Goal: Task Accomplishment & Management: Complete application form

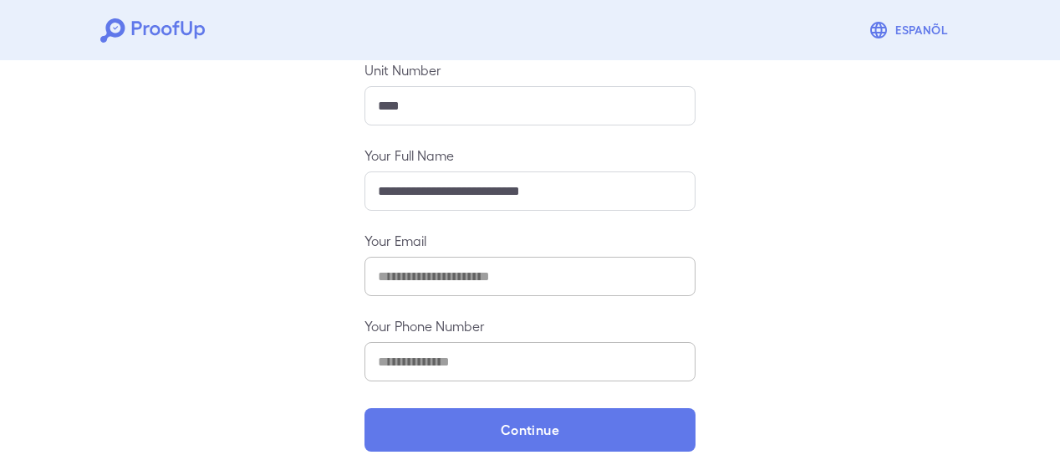
scroll to position [303, 0]
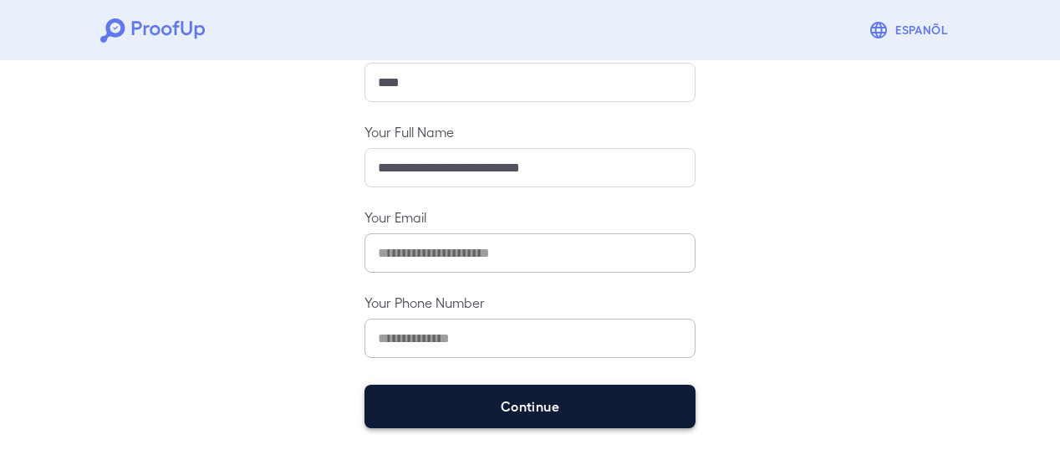
click at [467, 409] on button "Continue" at bounding box center [530, 406] width 331 height 43
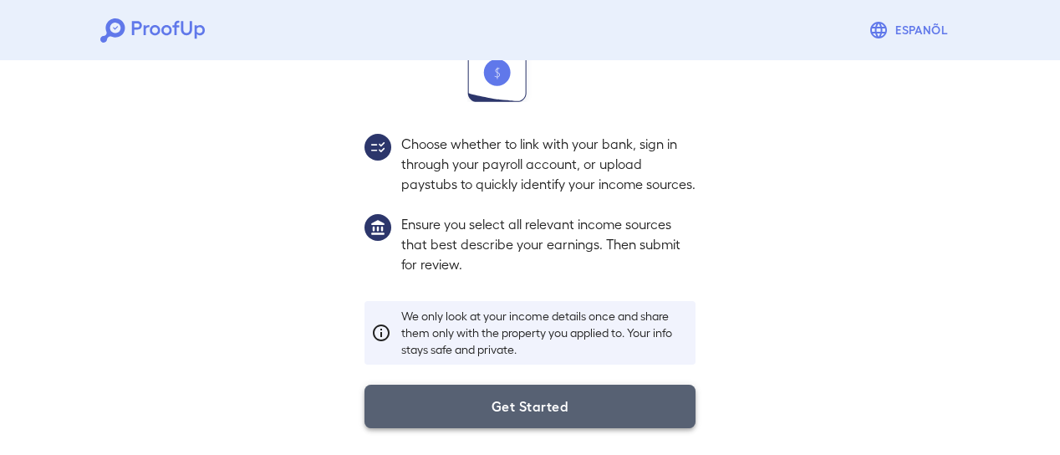
click at [467, 411] on button "Get Started" at bounding box center [530, 406] width 331 height 43
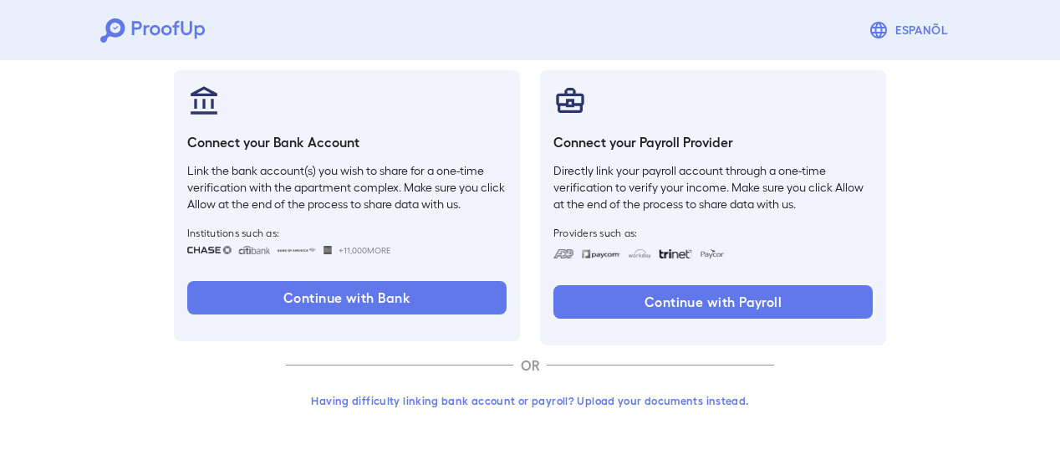
click at [641, 397] on button "Having difficulty linking bank account or payroll? Upload your documents instea…" at bounding box center [530, 400] width 488 height 30
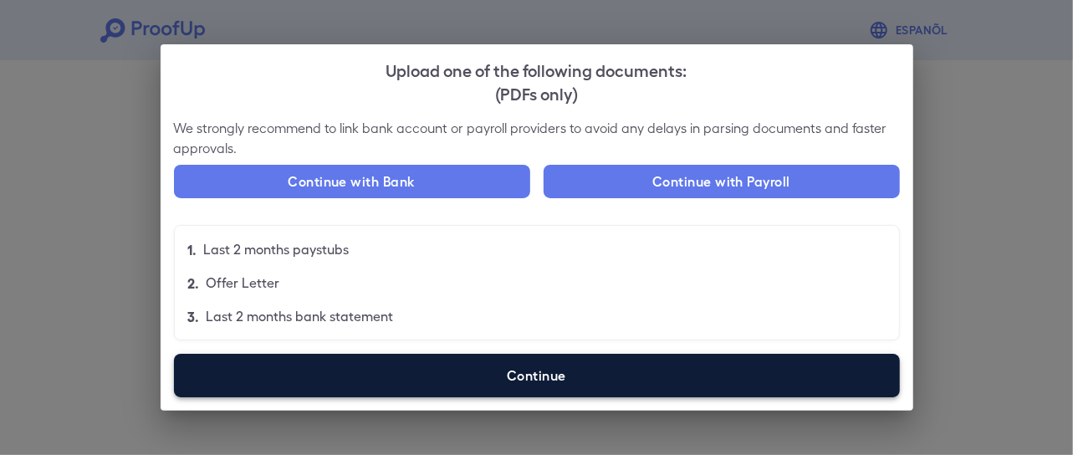
click at [626, 370] on label "Continue" at bounding box center [537, 375] width 726 height 43
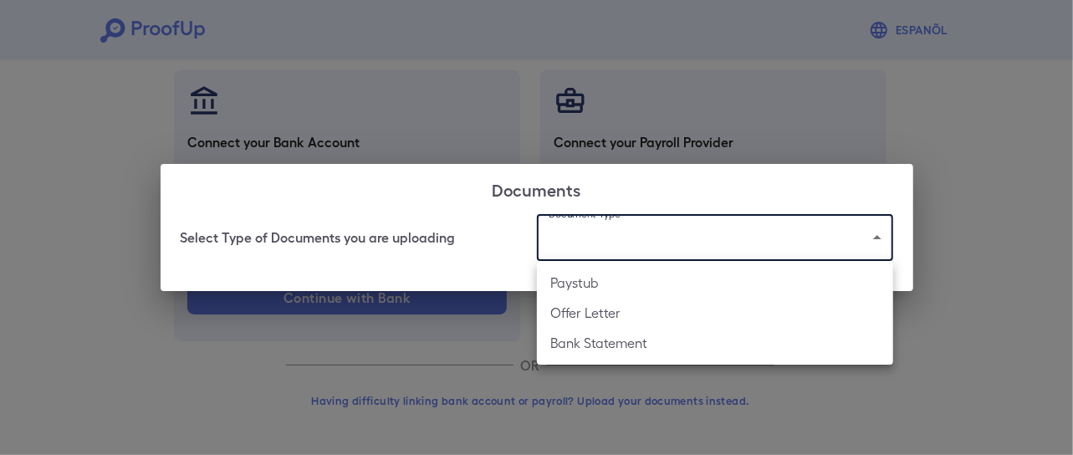
click at [661, 239] on body "Espanõl Go back How Would You Like to Verify Your Income? There are multiple wa…" at bounding box center [536, 135] width 1073 height 639
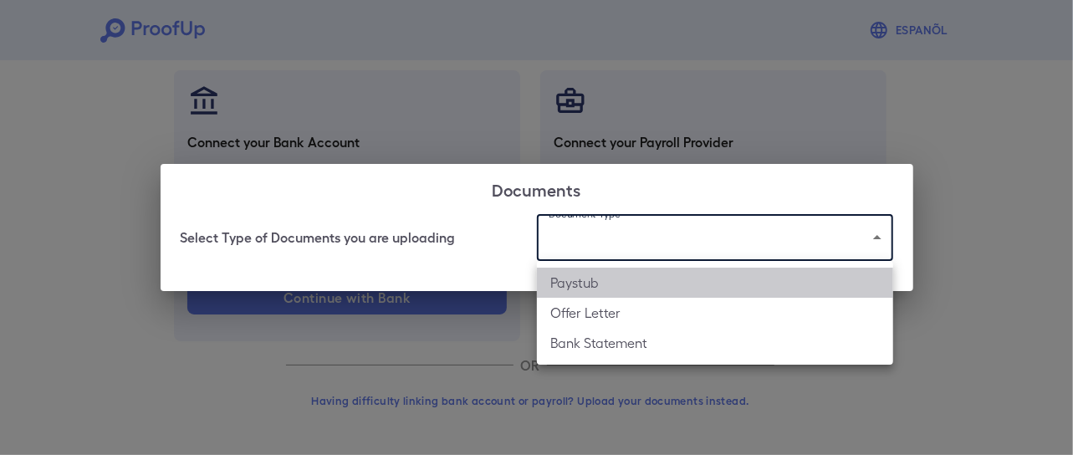
click at [594, 279] on li "Paystub" at bounding box center [715, 283] width 356 height 30
type input "*******"
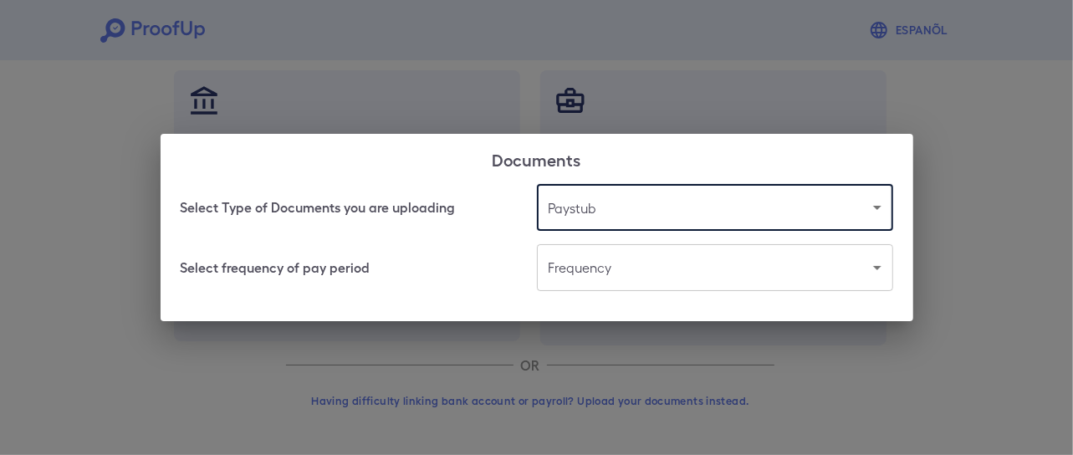
click at [634, 268] on body "Espanõl Go back How Would You Like to Verify Your Income? There are multiple wa…" at bounding box center [536, 135] width 1073 height 639
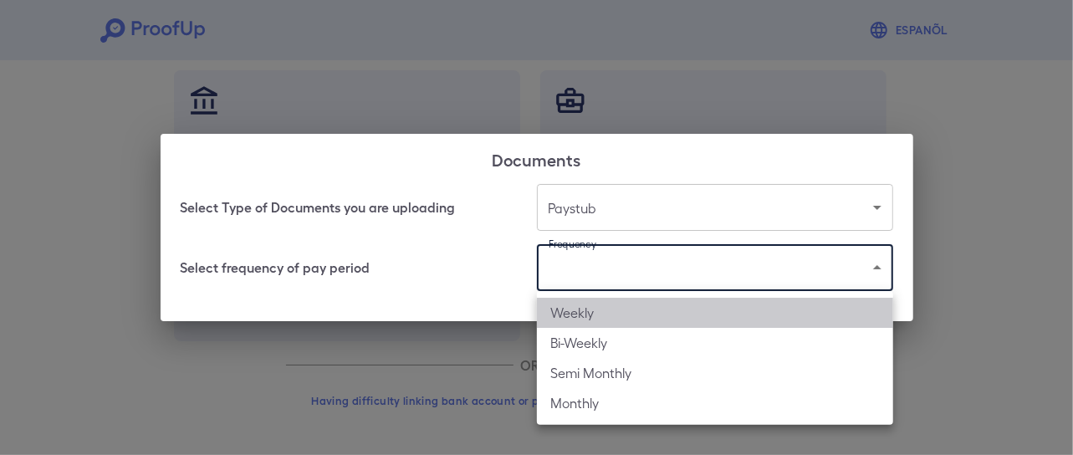
click at [625, 306] on li "Weekly" at bounding box center [715, 313] width 356 height 30
type input "******"
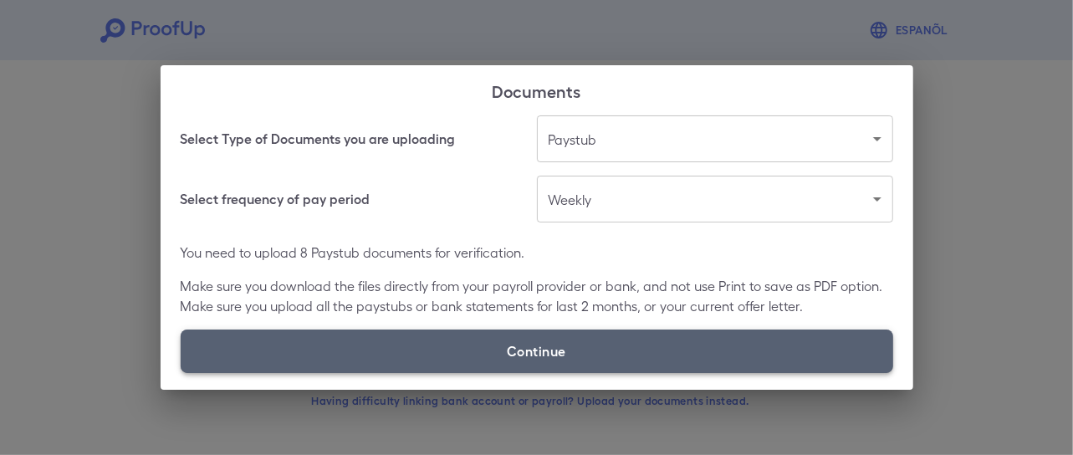
click at [499, 340] on label "Continue" at bounding box center [537, 350] width 712 height 43
click at [181, 372] on input "Continue" at bounding box center [181, 372] width 1 height 1
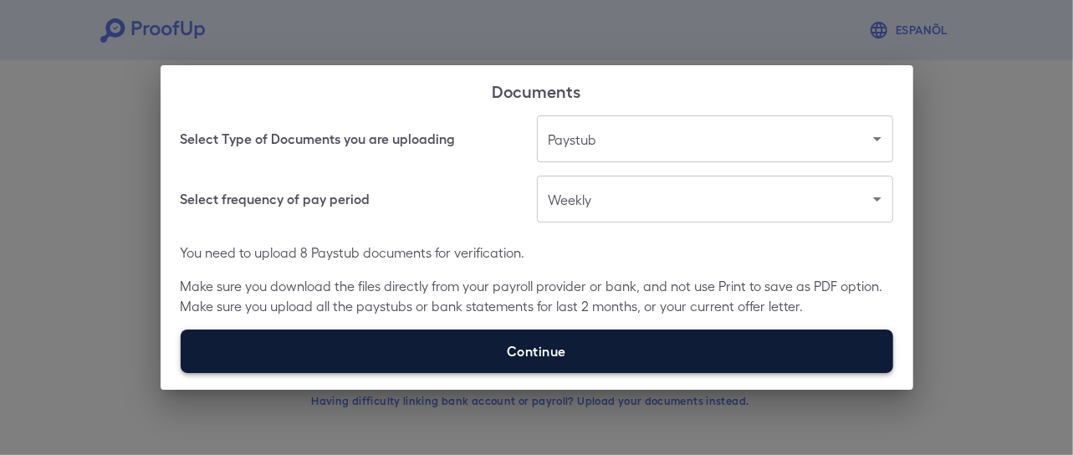
type input "**********"
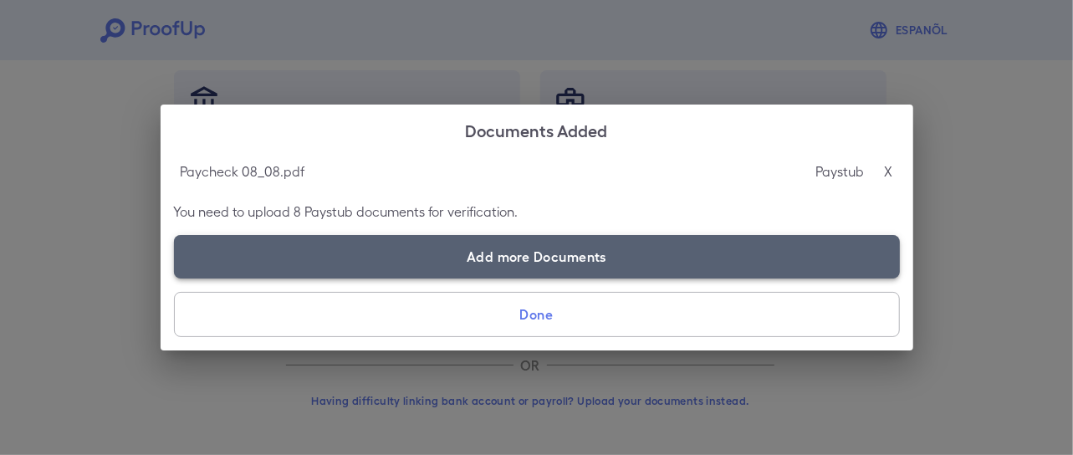
click at [402, 249] on label "Add more Documents" at bounding box center [537, 256] width 726 height 43
click at [175, 278] on input "Add more Documents" at bounding box center [174, 278] width 1 height 1
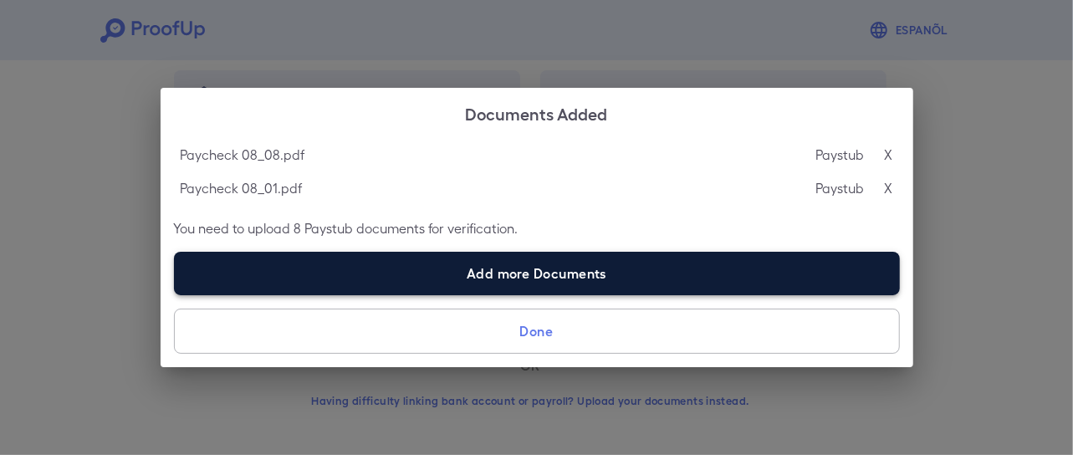
click at [424, 275] on label "Add more Documents" at bounding box center [537, 273] width 726 height 43
click at [175, 294] on input "Add more Documents" at bounding box center [174, 294] width 1 height 1
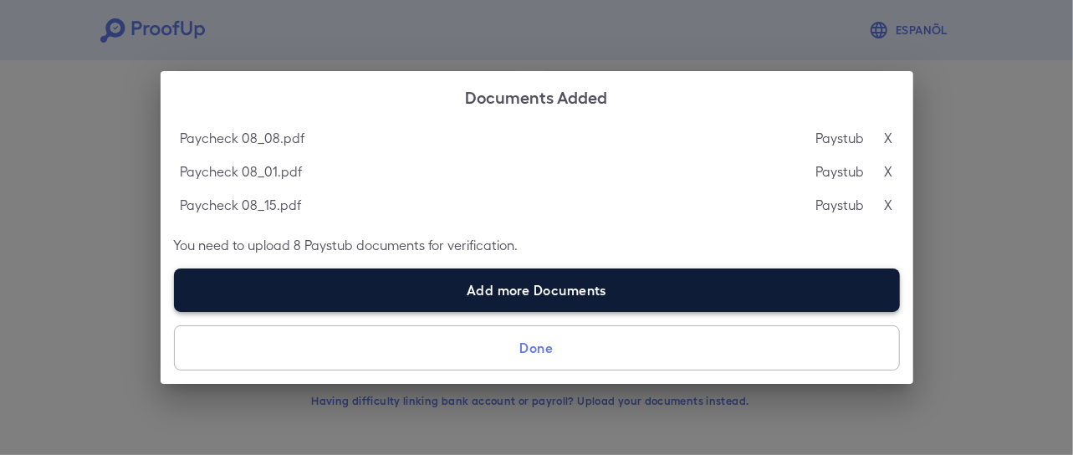
click at [384, 286] on label "Add more Documents" at bounding box center [537, 289] width 726 height 43
click at [175, 311] on input "Add more Documents" at bounding box center [174, 311] width 1 height 1
type input "**********"
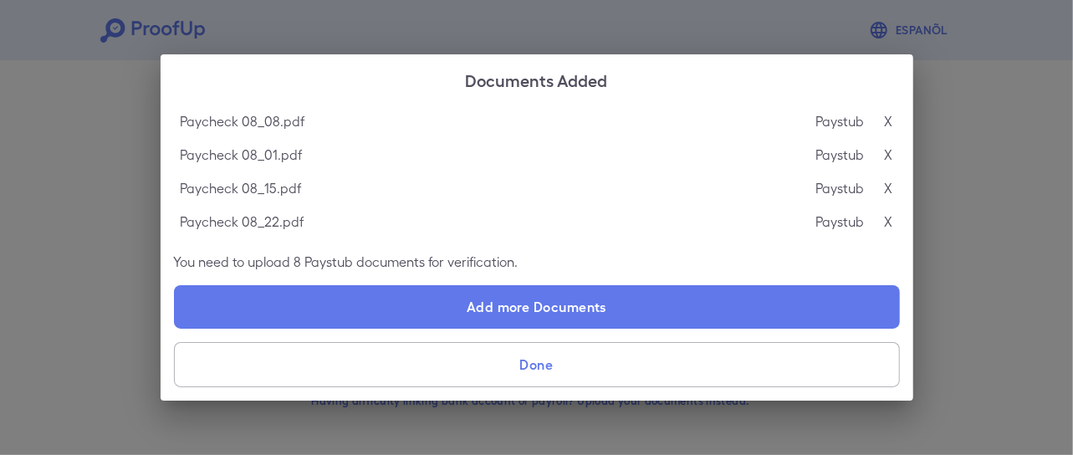
click at [689, 355] on button "Done" at bounding box center [537, 364] width 726 height 45
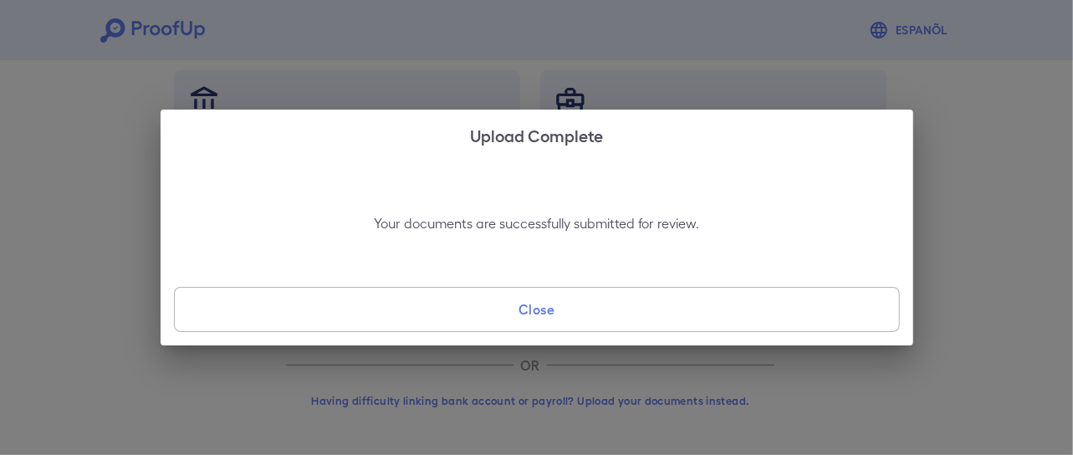
click at [604, 299] on button "Close" at bounding box center [537, 309] width 726 height 45
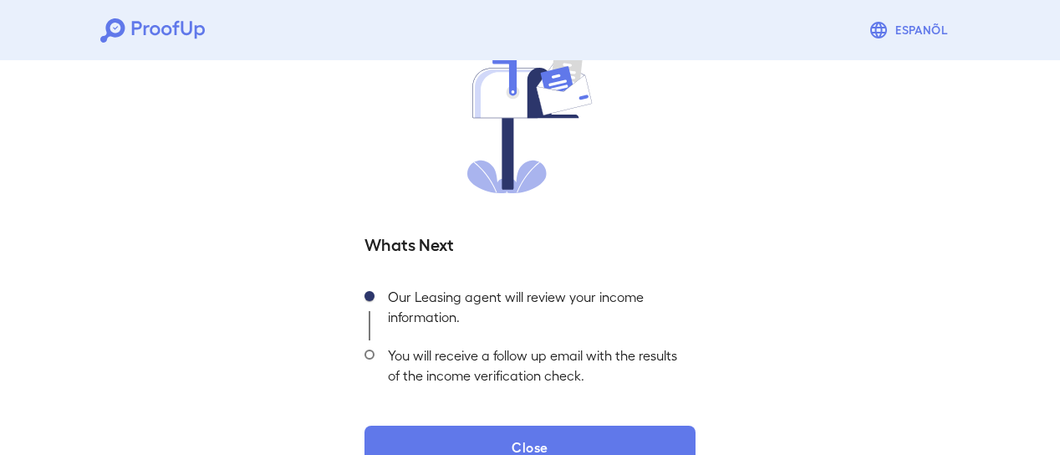
scroll to position [186, 0]
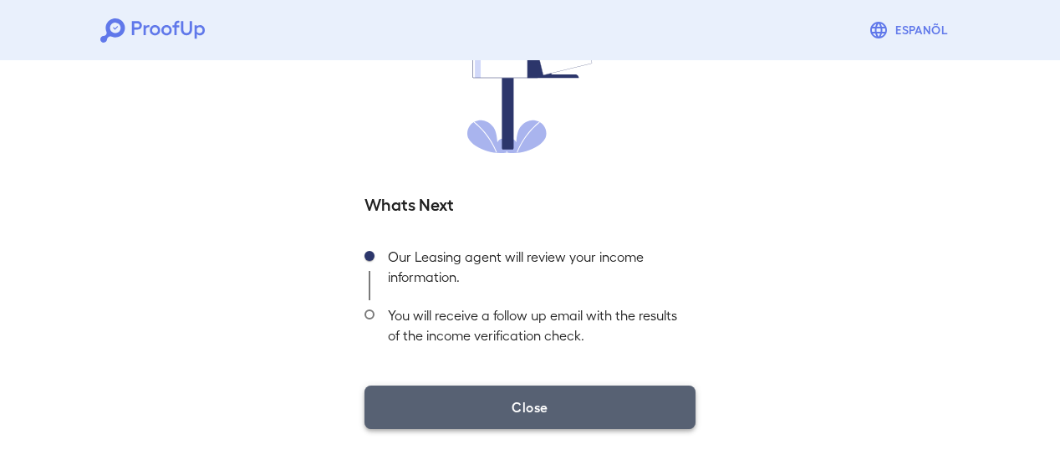
click at [595, 396] on button "Close" at bounding box center [530, 406] width 331 height 43
click at [632, 394] on button "Close" at bounding box center [530, 406] width 331 height 43
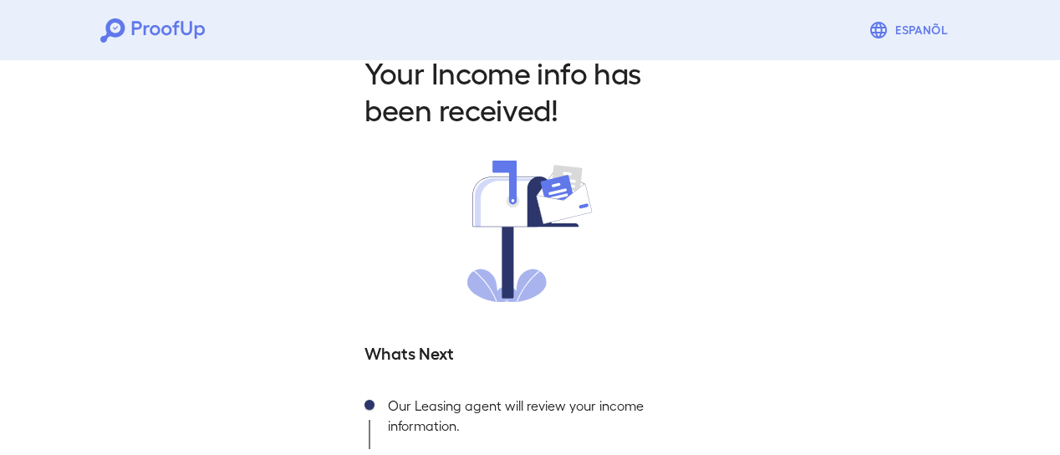
scroll to position [0, 0]
